Goal: Navigation & Orientation: Find specific page/section

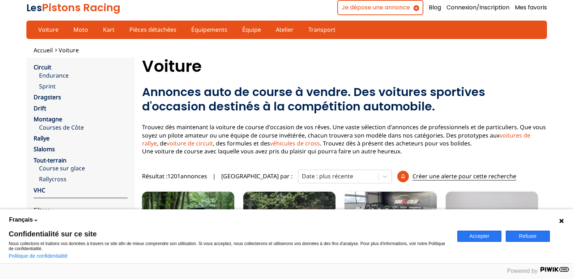
click at [562, 222] on icon at bounding box center [561, 221] width 4 height 4
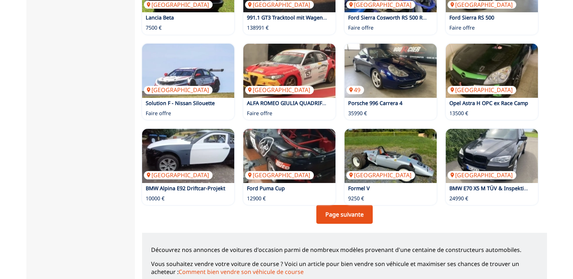
scroll to position [470, 0]
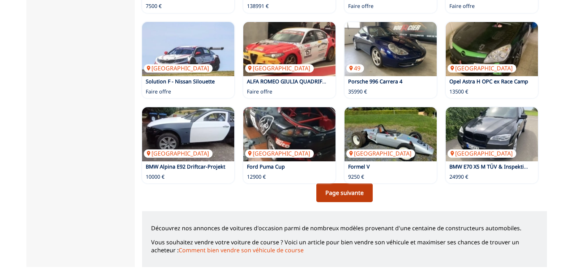
click at [342, 192] on link "Page suivante" at bounding box center [344, 193] width 56 height 19
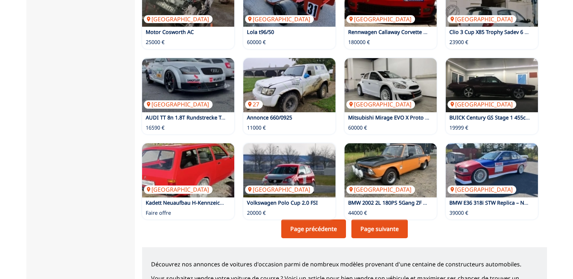
scroll to position [470, 0]
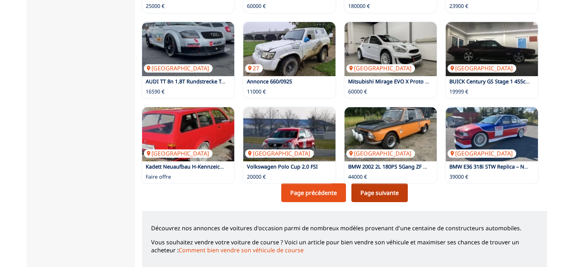
click at [381, 195] on link "Page suivante" at bounding box center [379, 193] width 56 height 19
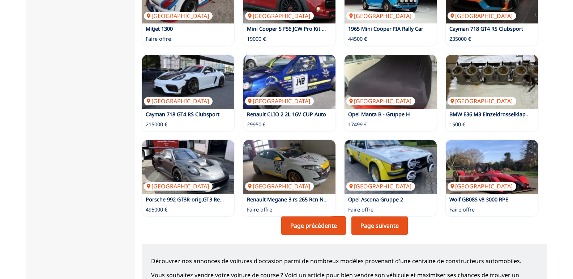
scroll to position [470, 0]
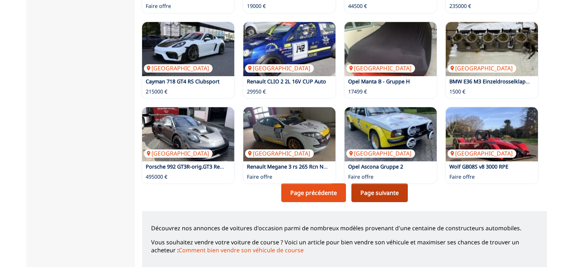
click at [375, 191] on link "Page suivante" at bounding box center [379, 193] width 56 height 19
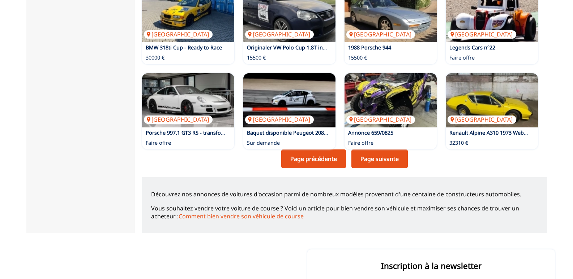
scroll to position [506, 0]
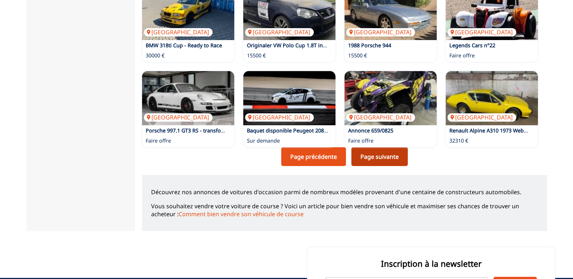
click at [375, 154] on link "Page suivante" at bounding box center [379, 157] width 56 height 19
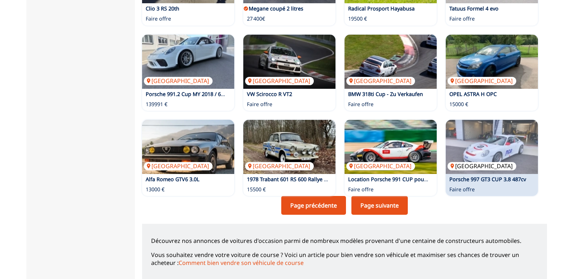
scroll to position [470, 0]
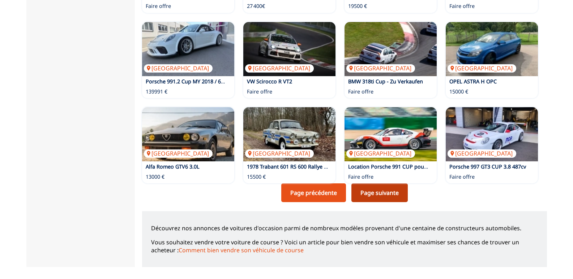
click at [382, 192] on link "Page suivante" at bounding box center [379, 193] width 56 height 19
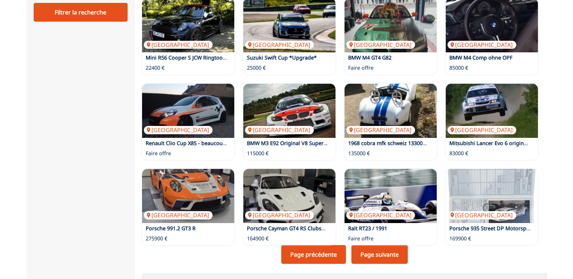
scroll to position [434, 0]
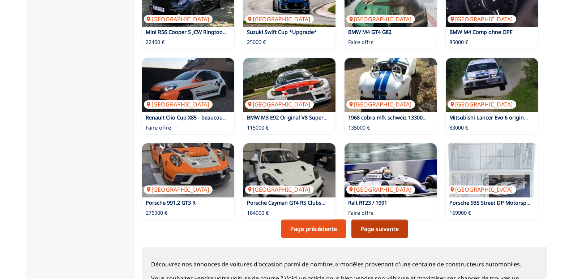
click at [391, 227] on link "Page suivante" at bounding box center [379, 229] width 56 height 19
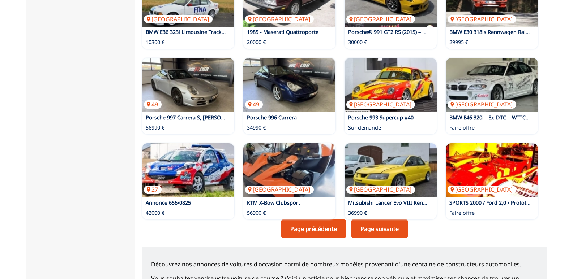
scroll to position [506, 0]
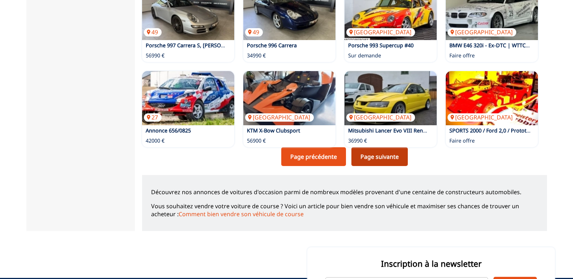
click at [378, 156] on link "Page suivante" at bounding box center [379, 157] width 56 height 19
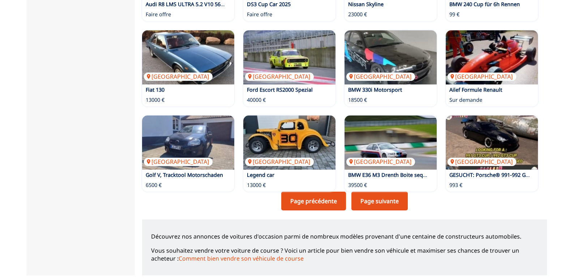
scroll to position [470, 0]
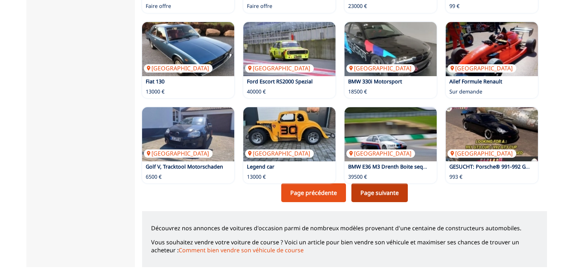
click at [379, 193] on link "Page suivante" at bounding box center [379, 193] width 56 height 19
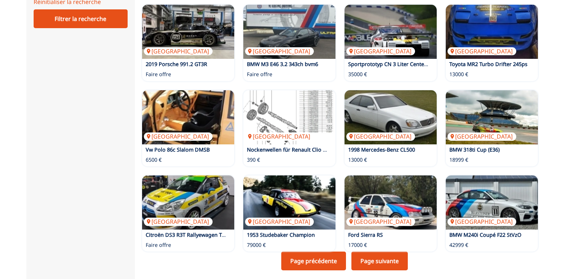
scroll to position [434, 0]
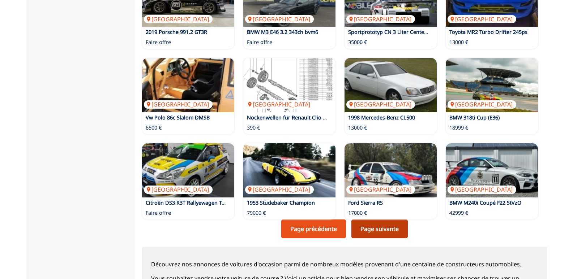
click at [380, 229] on link "Page suivante" at bounding box center [379, 229] width 56 height 19
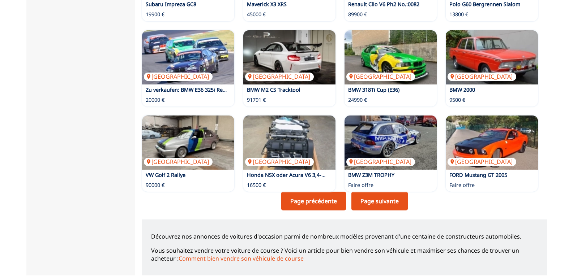
scroll to position [470, 0]
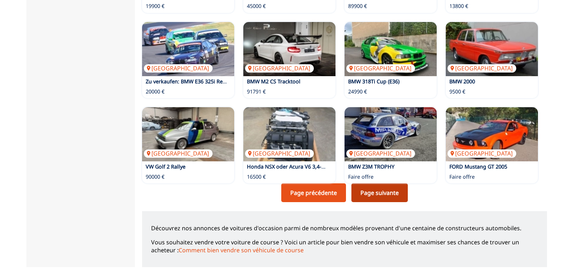
click at [378, 192] on link "Page suivante" at bounding box center [379, 193] width 56 height 19
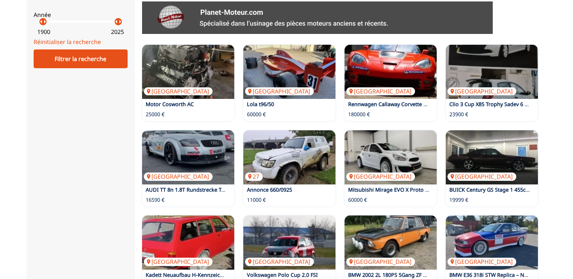
scroll to position [434, 0]
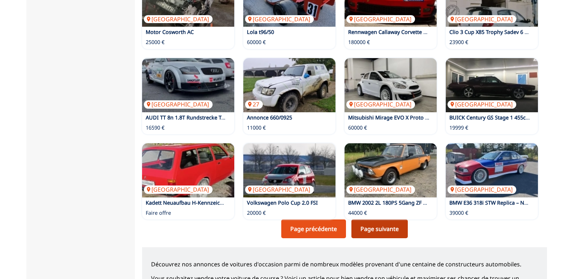
click at [367, 231] on link "Page suivante" at bounding box center [379, 229] width 56 height 19
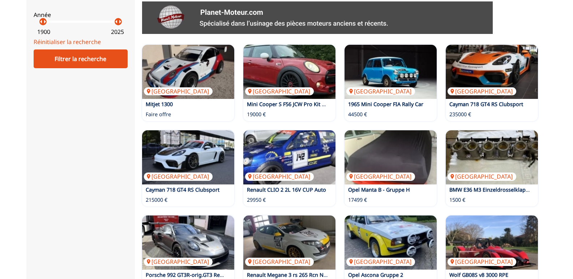
scroll to position [434, 0]
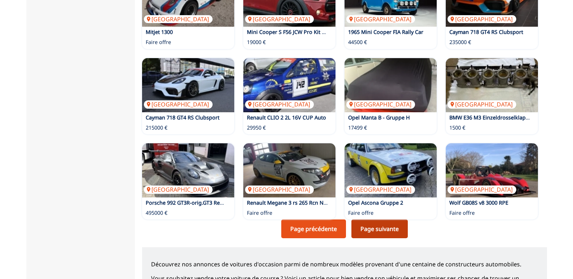
click at [389, 229] on link "Page suivante" at bounding box center [379, 229] width 56 height 19
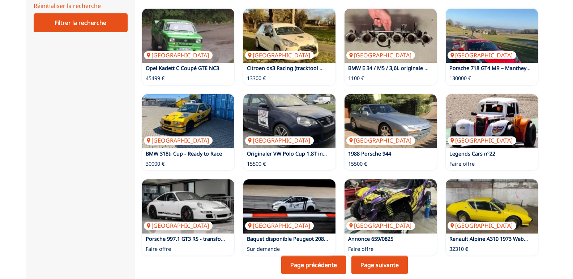
scroll to position [470, 0]
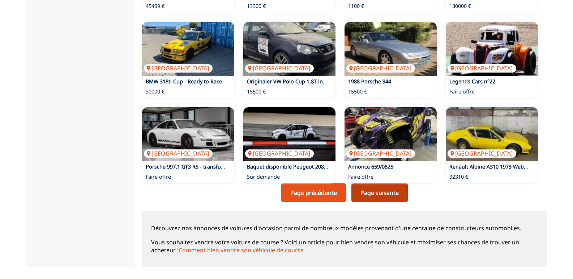
click at [374, 192] on link "Page suivante" at bounding box center [379, 193] width 56 height 19
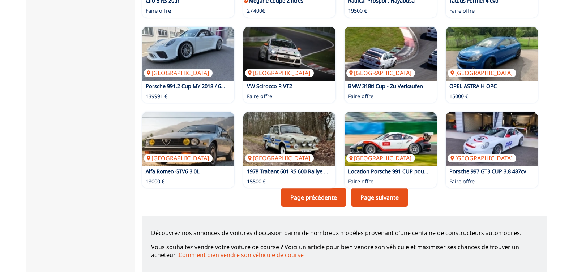
scroll to position [506, 0]
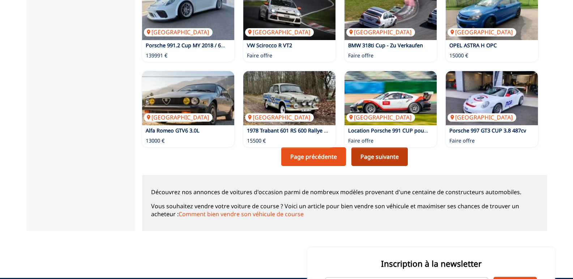
click at [382, 156] on link "Page suivante" at bounding box center [379, 157] width 56 height 19
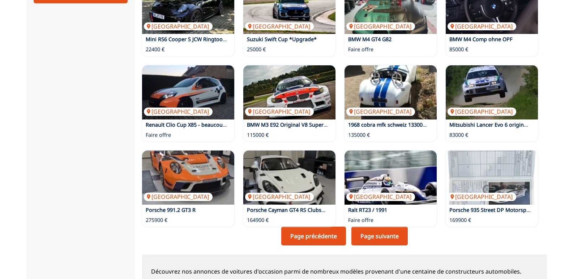
scroll to position [470, 0]
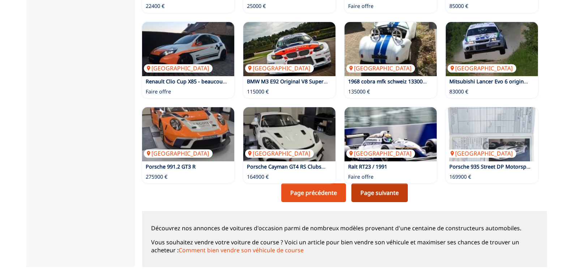
click at [381, 193] on link "Page suivante" at bounding box center [379, 193] width 56 height 19
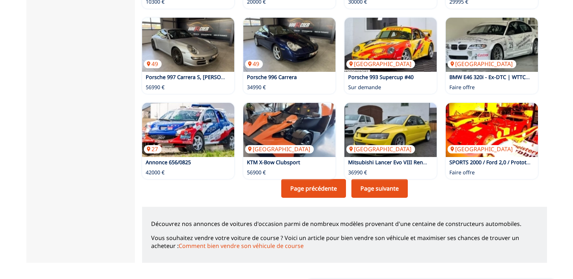
scroll to position [506, 0]
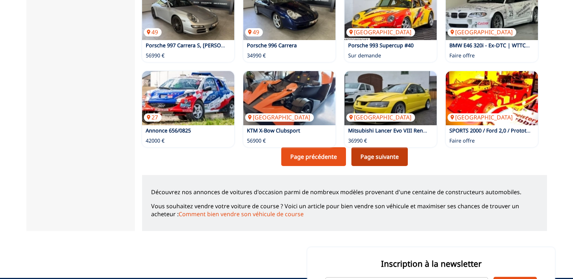
click at [384, 157] on link "Page suivante" at bounding box center [379, 157] width 56 height 19
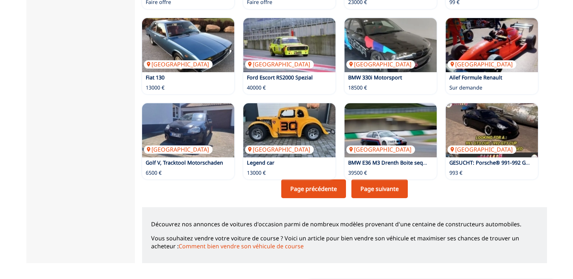
scroll to position [506, 0]
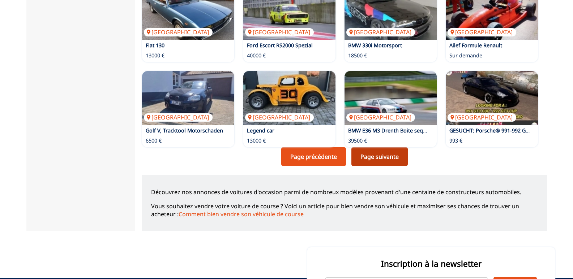
click at [374, 157] on link "Page suivante" at bounding box center [379, 157] width 56 height 19
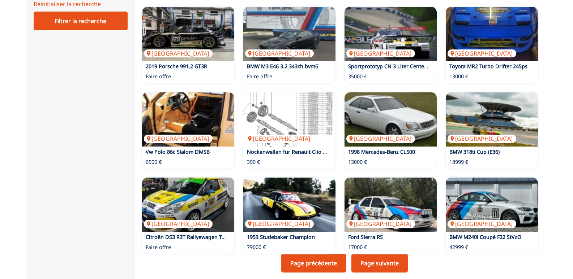
scroll to position [434, 0]
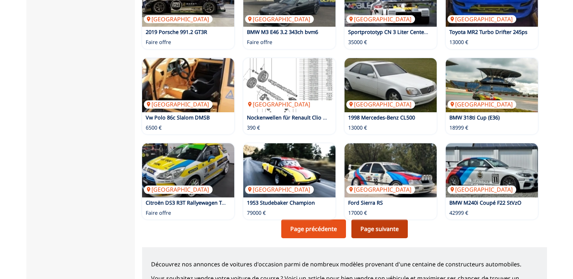
click at [366, 229] on link "Page suivante" at bounding box center [379, 229] width 56 height 19
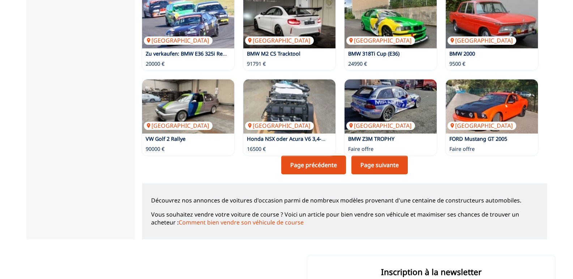
scroll to position [506, 0]
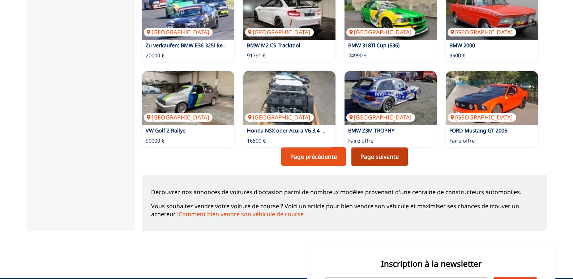
click at [364, 157] on link "Page suivante" at bounding box center [379, 157] width 56 height 19
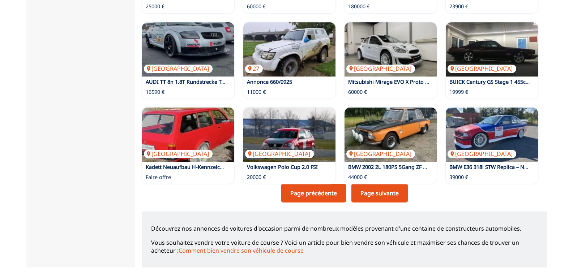
scroll to position [470, 0]
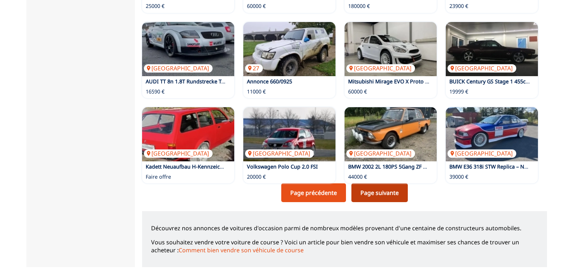
click at [382, 193] on link "Page suivante" at bounding box center [379, 193] width 56 height 19
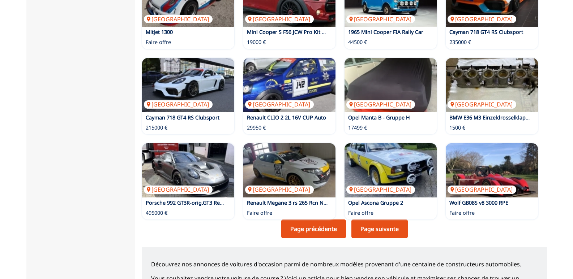
scroll to position [506, 0]
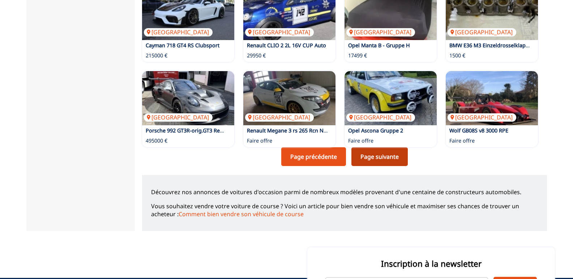
click at [379, 158] on link "Page suivante" at bounding box center [379, 157] width 56 height 19
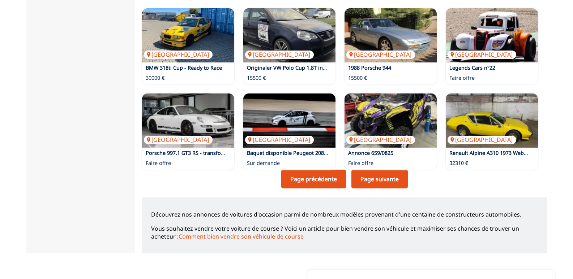
scroll to position [506, 0]
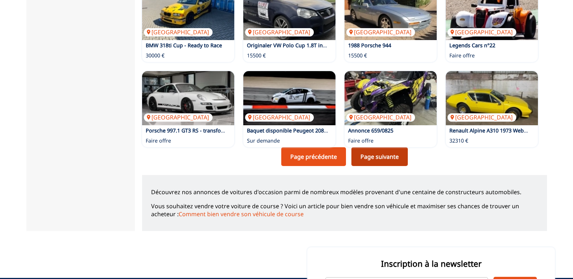
click at [369, 157] on link "Page suivante" at bounding box center [379, 157] width 56 height 19
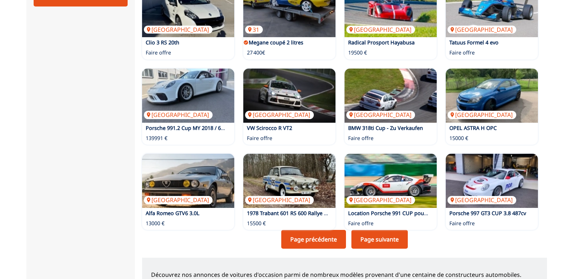
scroll to position [434, 0]
